Goal: Check status: Check status

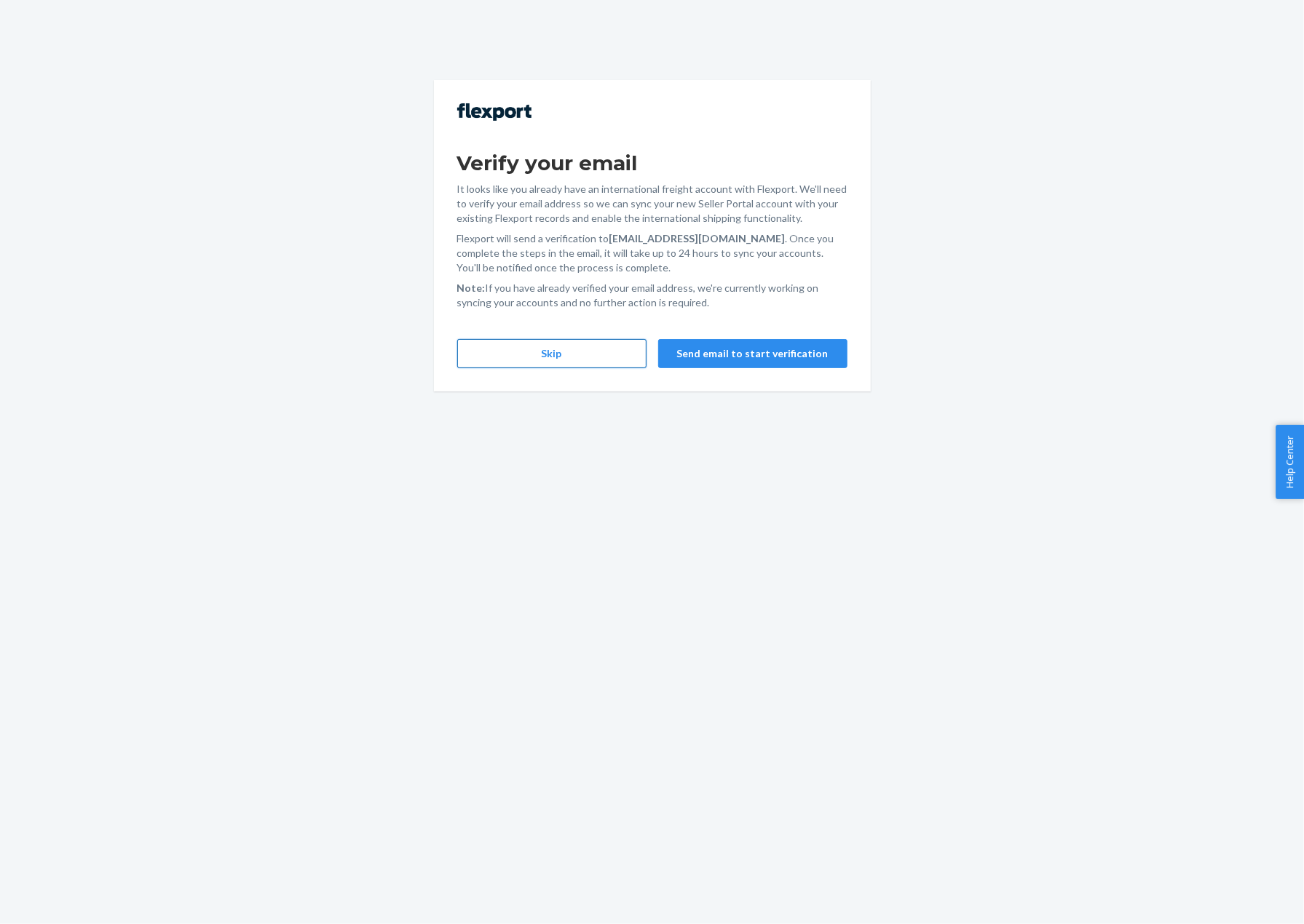
click at [494, 340] on button "Skip" at bounding box center [551, 354] width 189 height 29
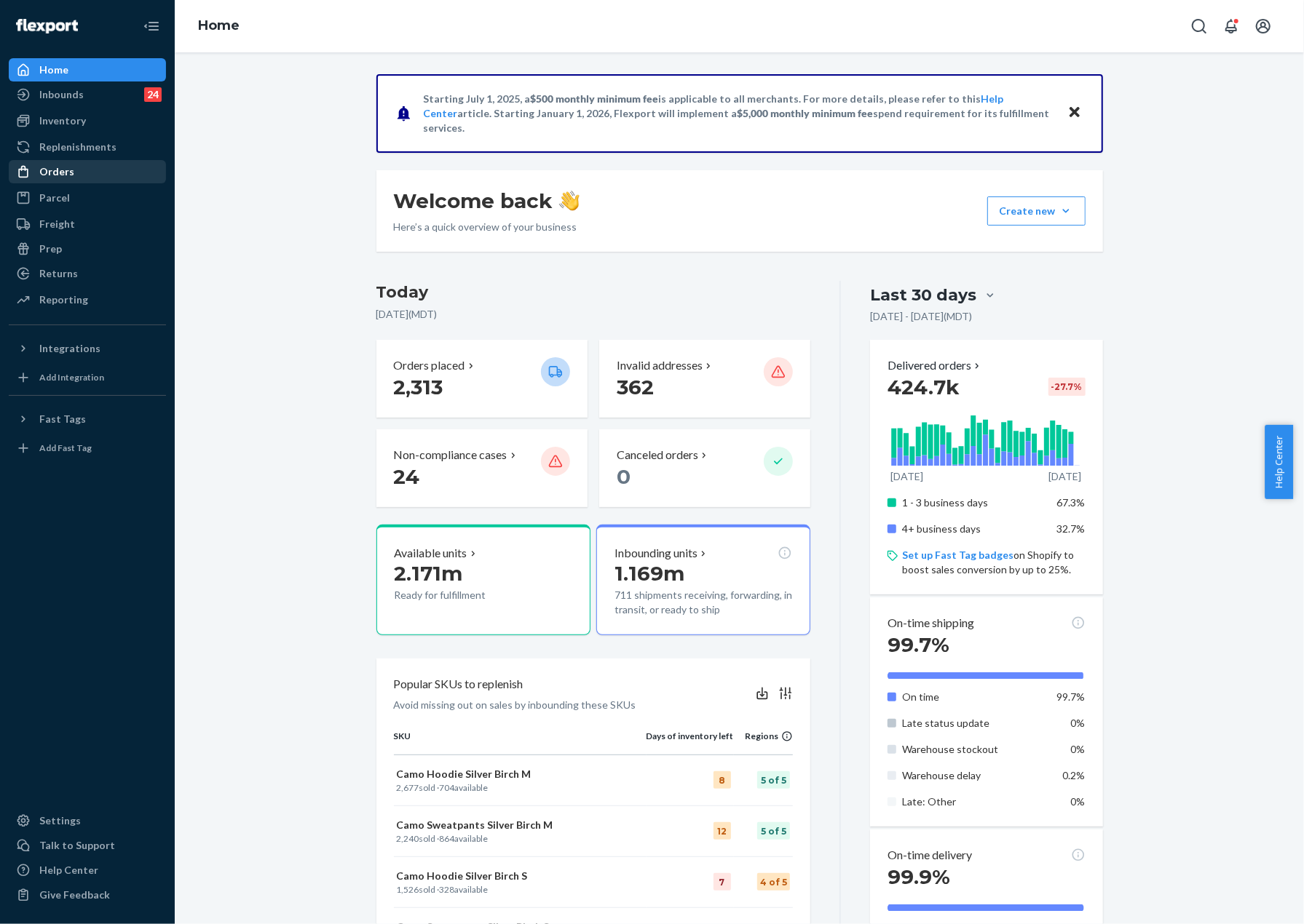
click at [88, 174] on div "Orders" at bounding box center [87, 171] width 155 height 21
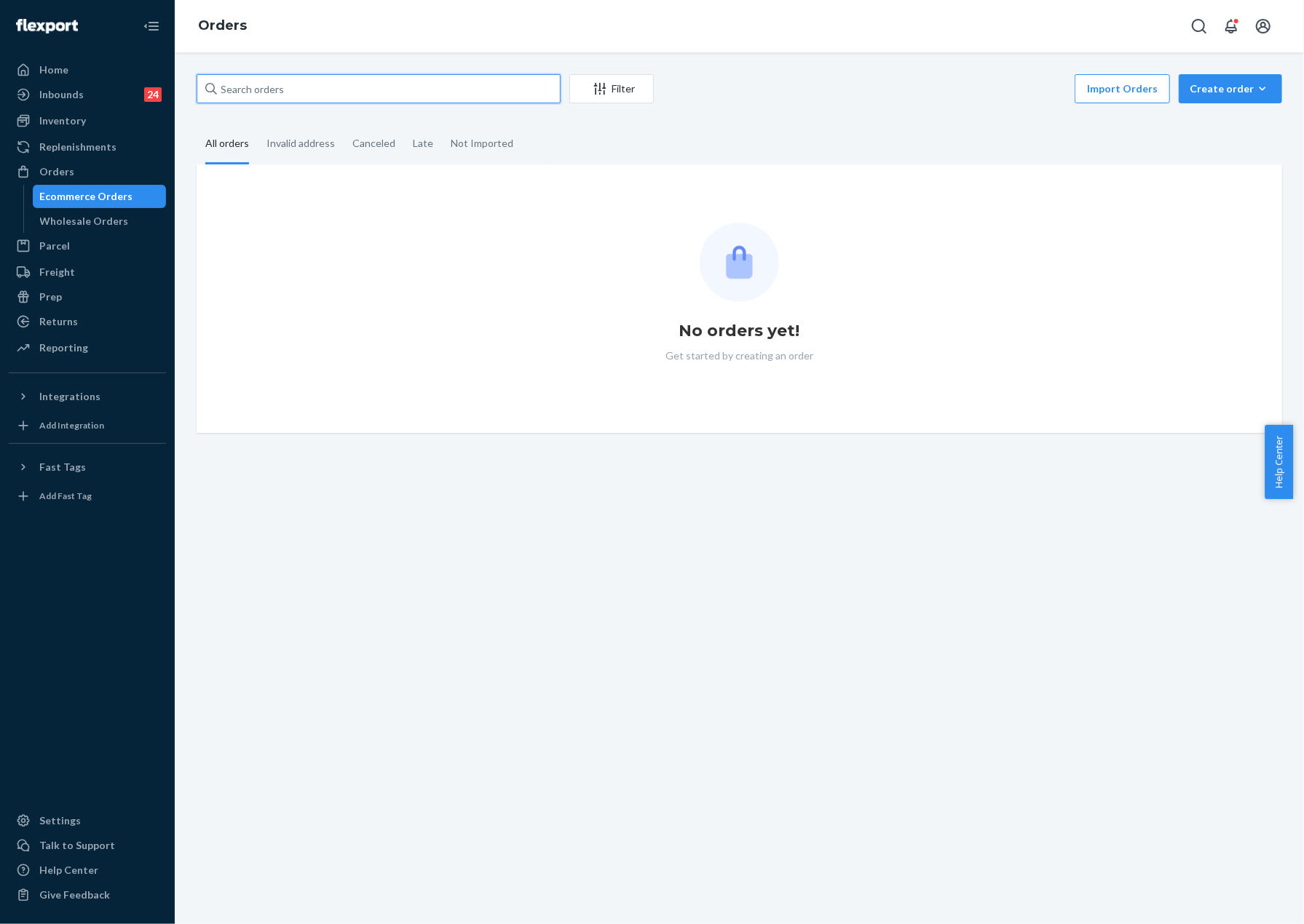
click at [316, 87] on input "text" at bounding box center [378, 89] width 364 height 29
paste input "5220783"
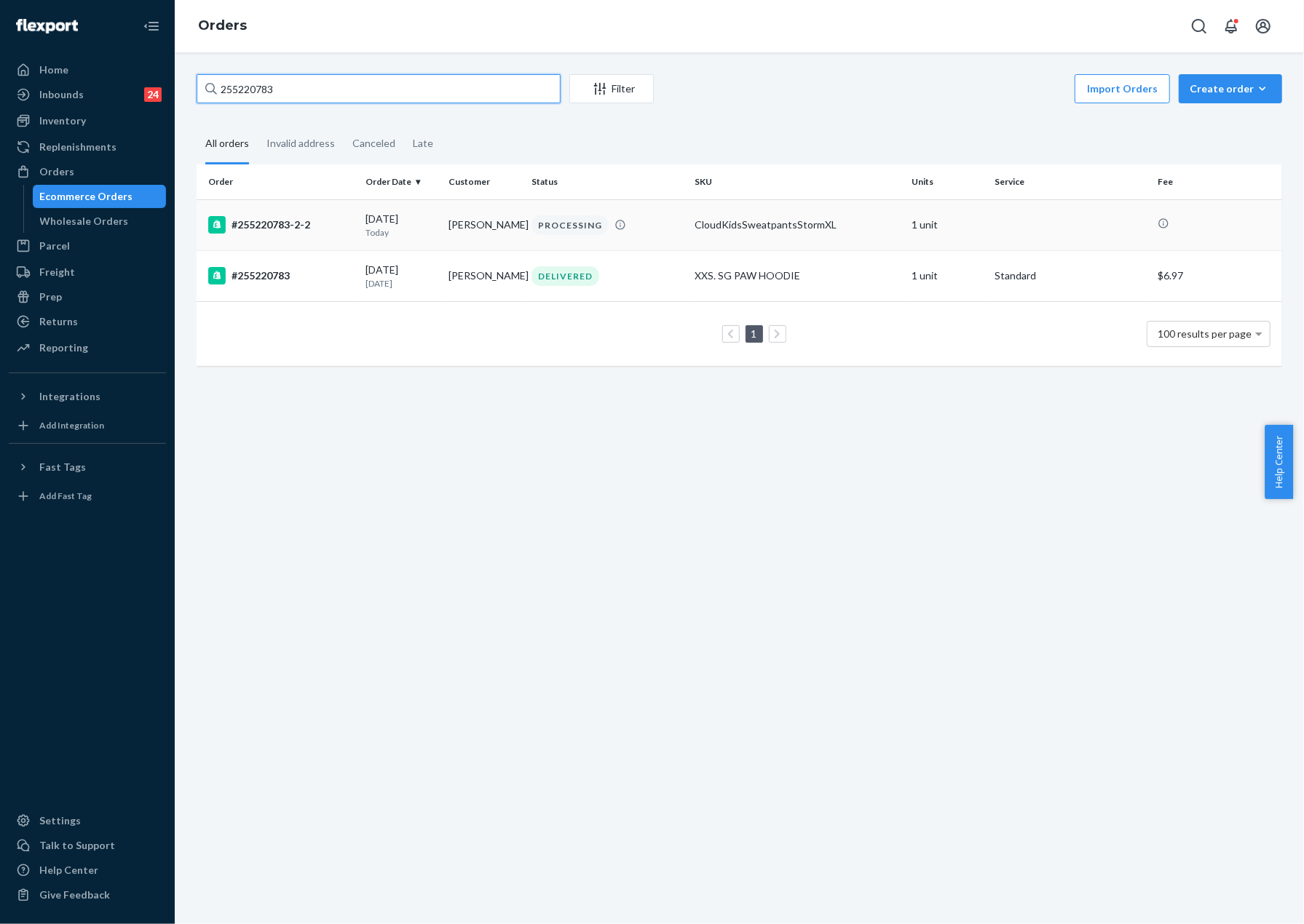
type input "255220783"
click at [265, 235] on td "#255220783-2-2" at bounding box center [278, 225] width 163 height 51
